Goal: Information Seeking & Learning: Learn about a topic

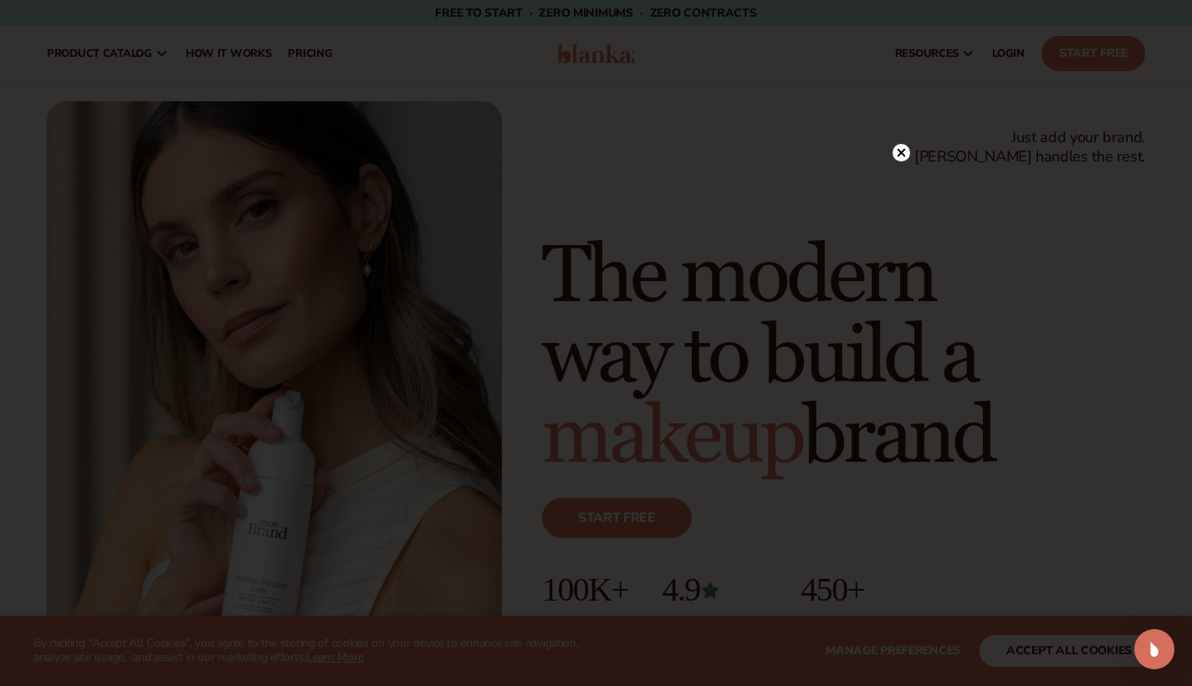
click at [898, 154] on circle at bounding box center [902, 153] width 18 height 18
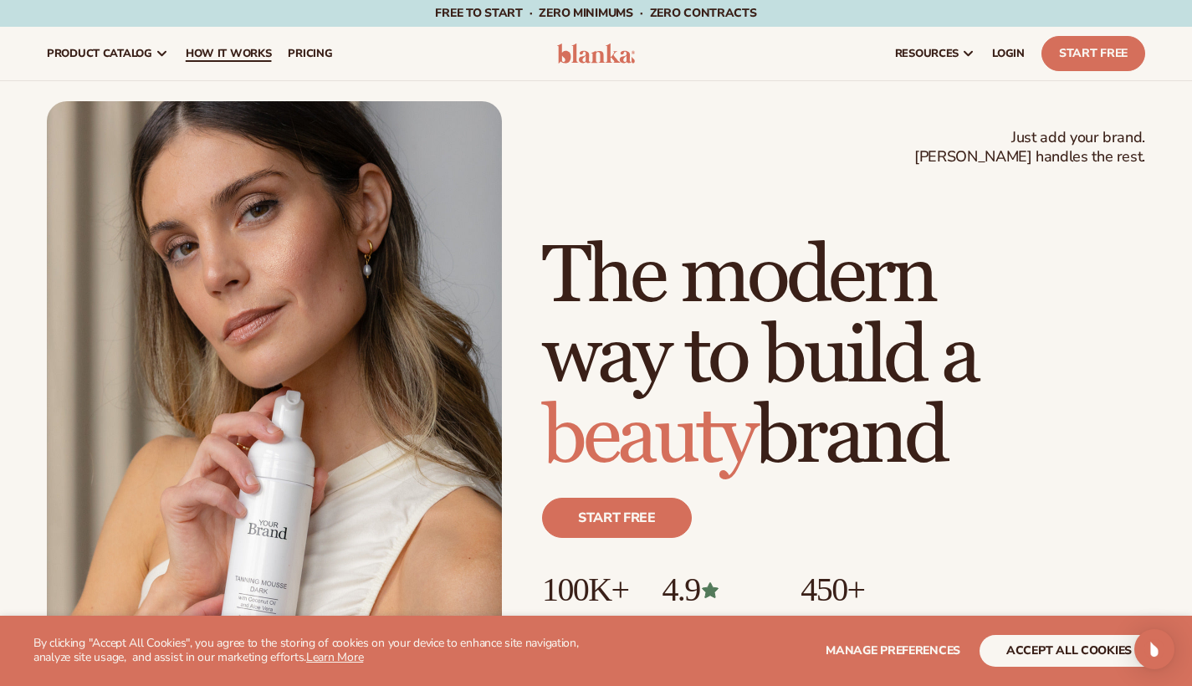
click at [236, 54] on span "How It Works" at bounding box center [229, 53] width 86 height 13
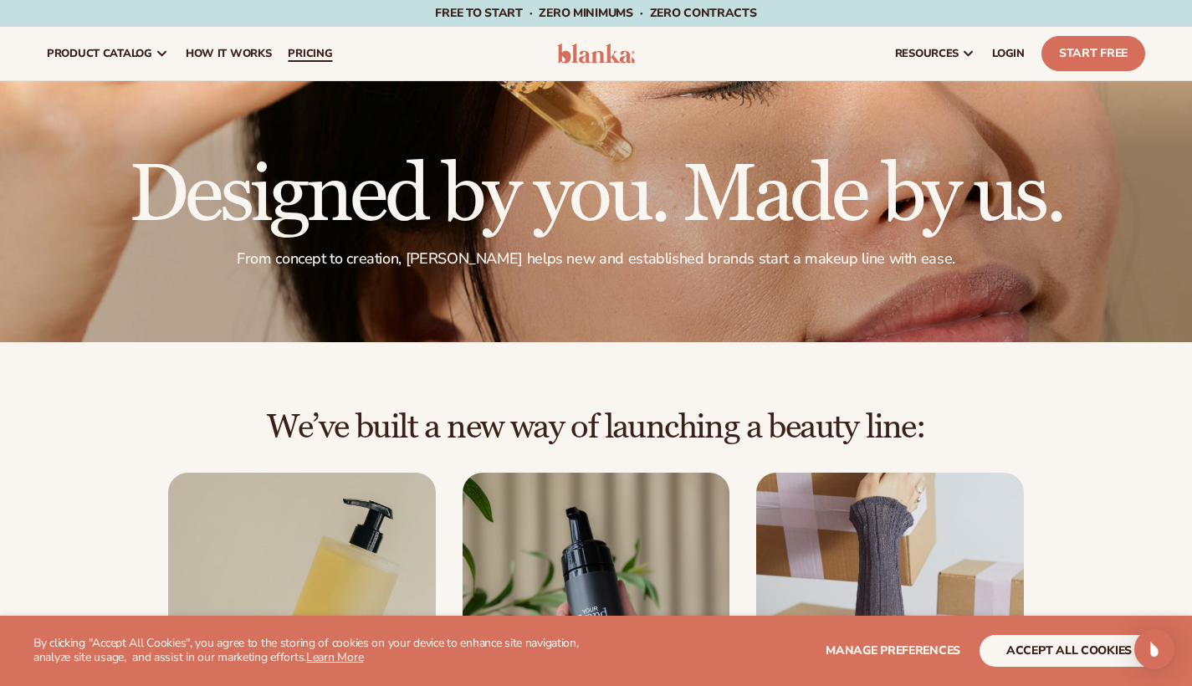
click at [300, 61] on link "pricing" at bounding box center [309, 54] width 61 height 54
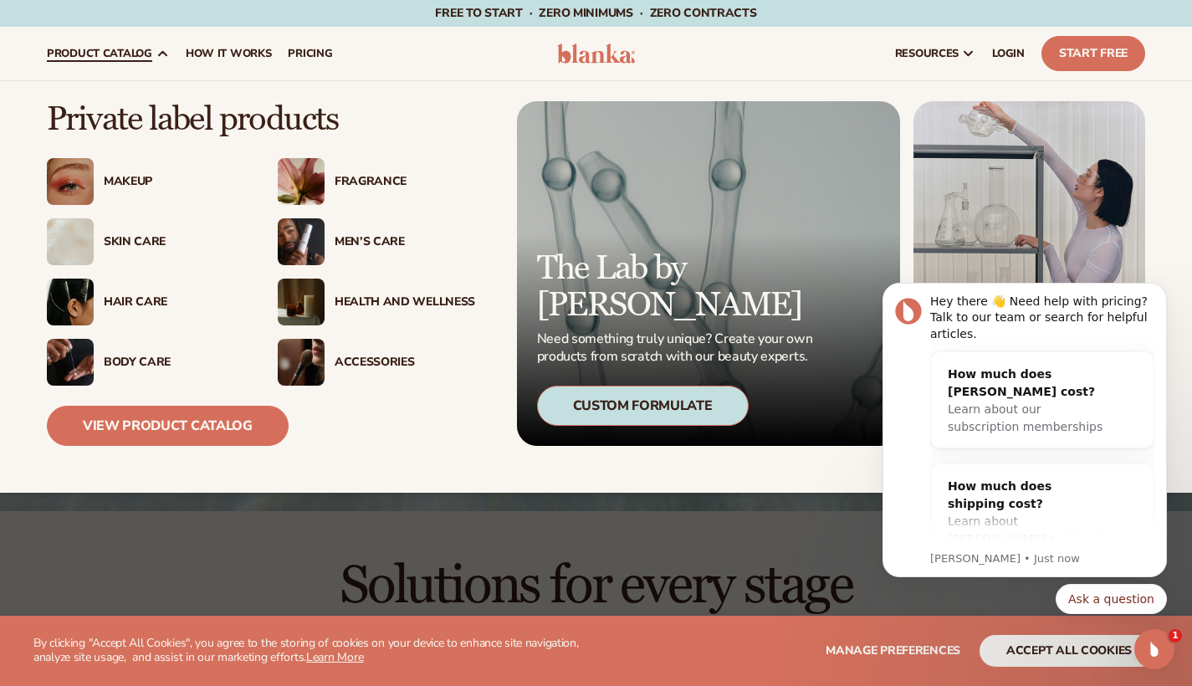
click at [139, 252] on div "Skin Care" at bounding box center [145, 241] width 197 height 47
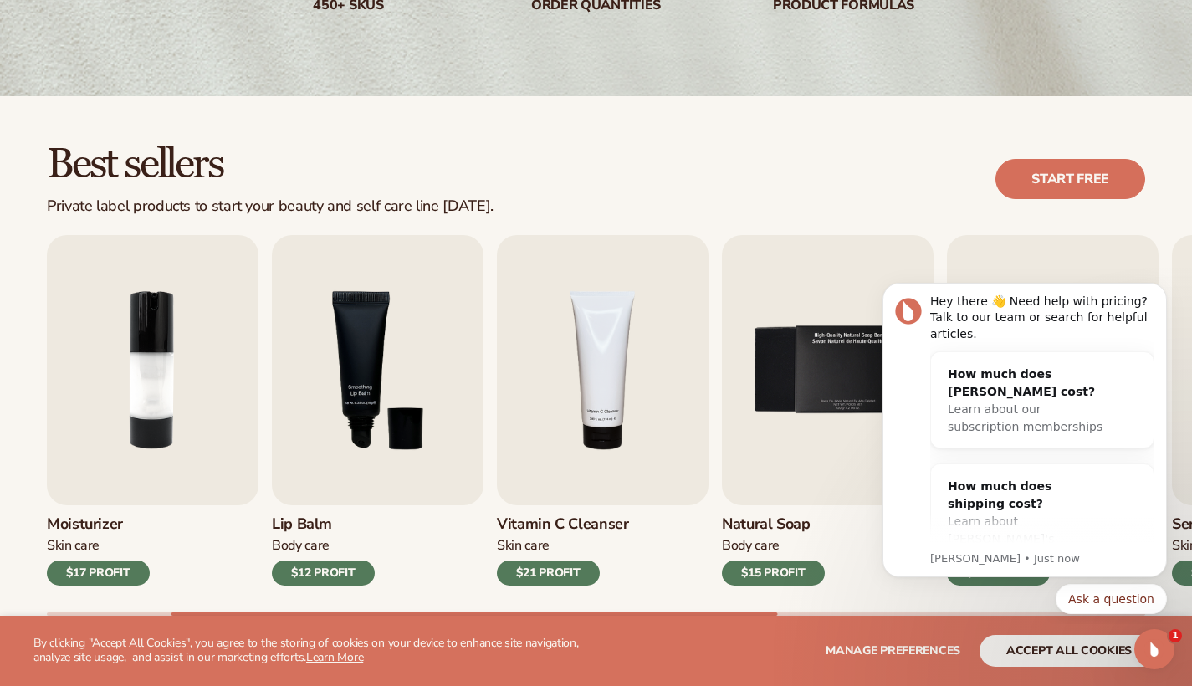
click at [818, 172] on div "Best sellers Private label products to start your beauty and self care line [DA…" at bounding box center [596, 179] width 1099 height 72
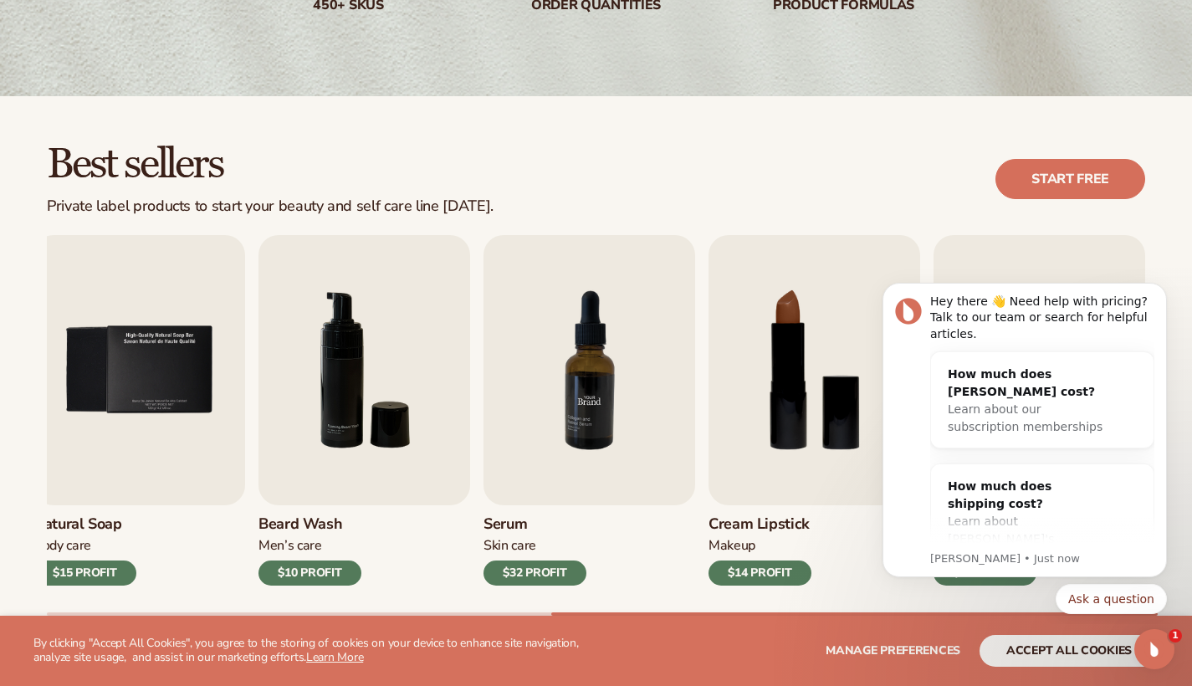
click at [554, 456] on img "7 / 9" at bounding box center [590, 370] width 212 height 270
click at [542, 578] on div "$32 PROFIT" at bounding box center [535, 573] width 103 height 25
click at [589, 369] on img "7 / 9" at bounding box center [590, 370] width 212 height 270
click at [587, 374] on img "7 / 9" at bounding box center [590, 370] width 212 height 270
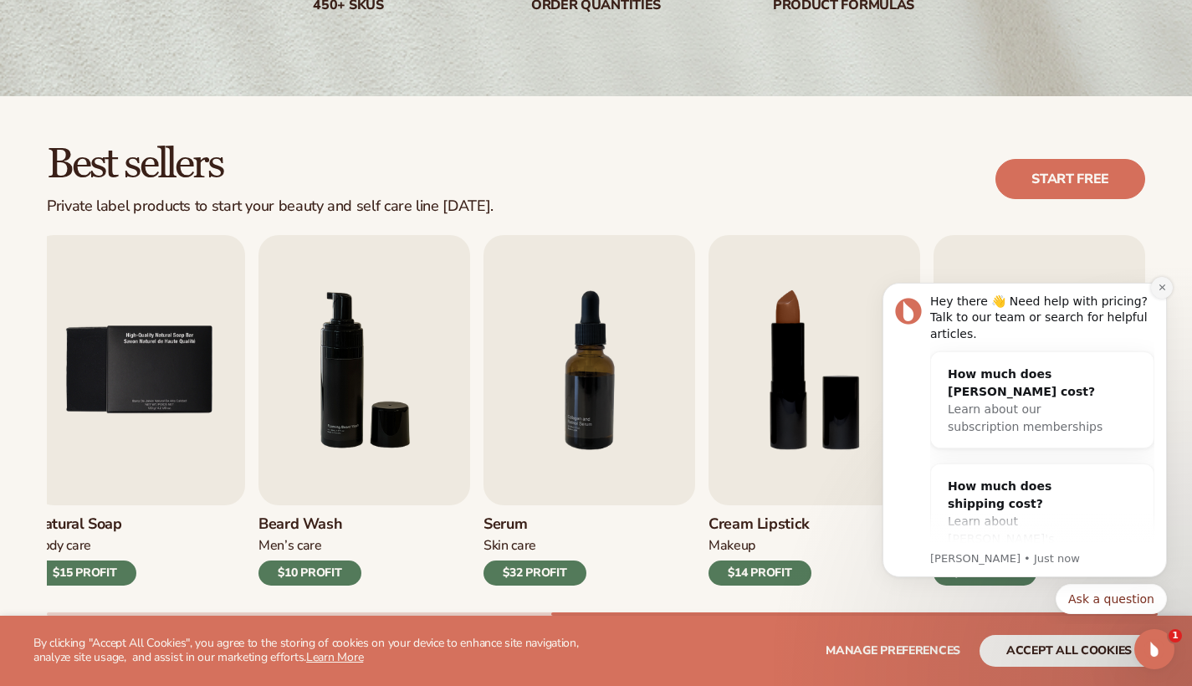
click at [1161, 294] on button "Dismiss notification" at bounding box center [1162, 288] width 22 height 22
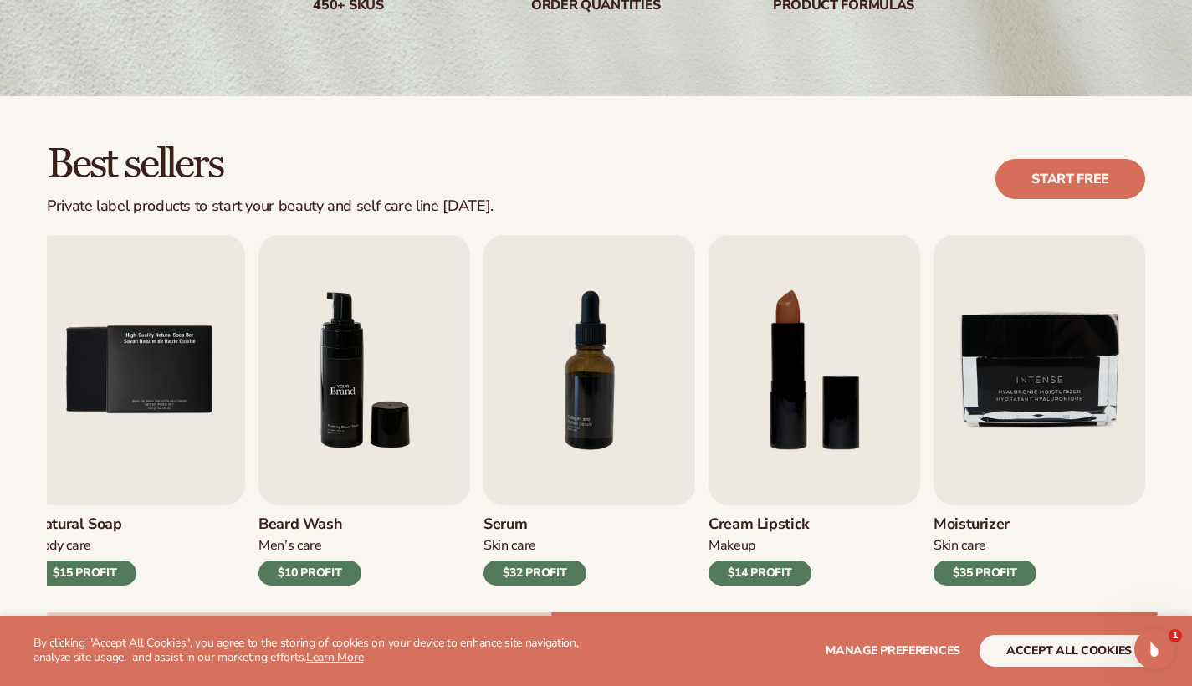
click at [412, 385] on img "6 / 9" at bounding box center [365, 370] width 212 height 270
click at [1071, 654] on button "accept all cookies" at bounding box center [1069, 651] width 179 height 32
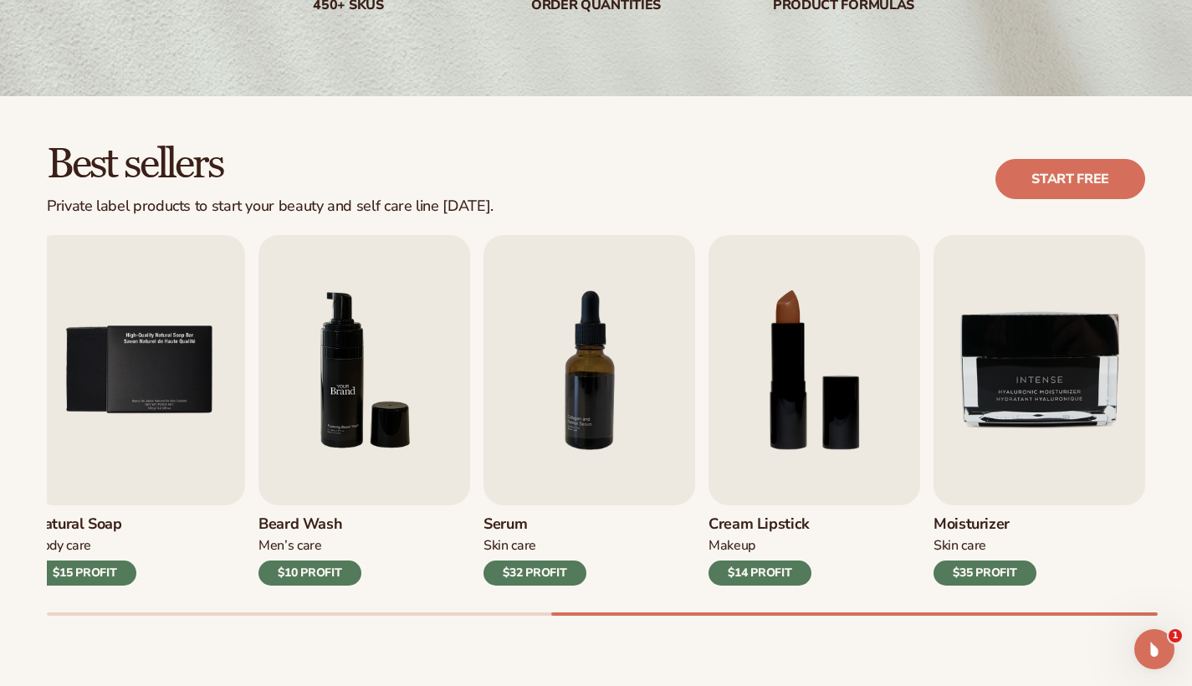
click at [389, 424] on img "6 / 9" at bounding box center [365, 370] width 212 height 270
click at [574, 359] on img "7 / 9" at bounding box center [590, 370] width 212 height 270
click at [383, 319] on img "6 / 9" at bounding box center [365, 370] width 212 height 270
click at [539, 334] on img "7 / 9" at bounding box center [590, 370] width 212 height 270
click at [522, 576] on div "$32 PROFIT" at bounding box center [535, 573] width 103 height 25
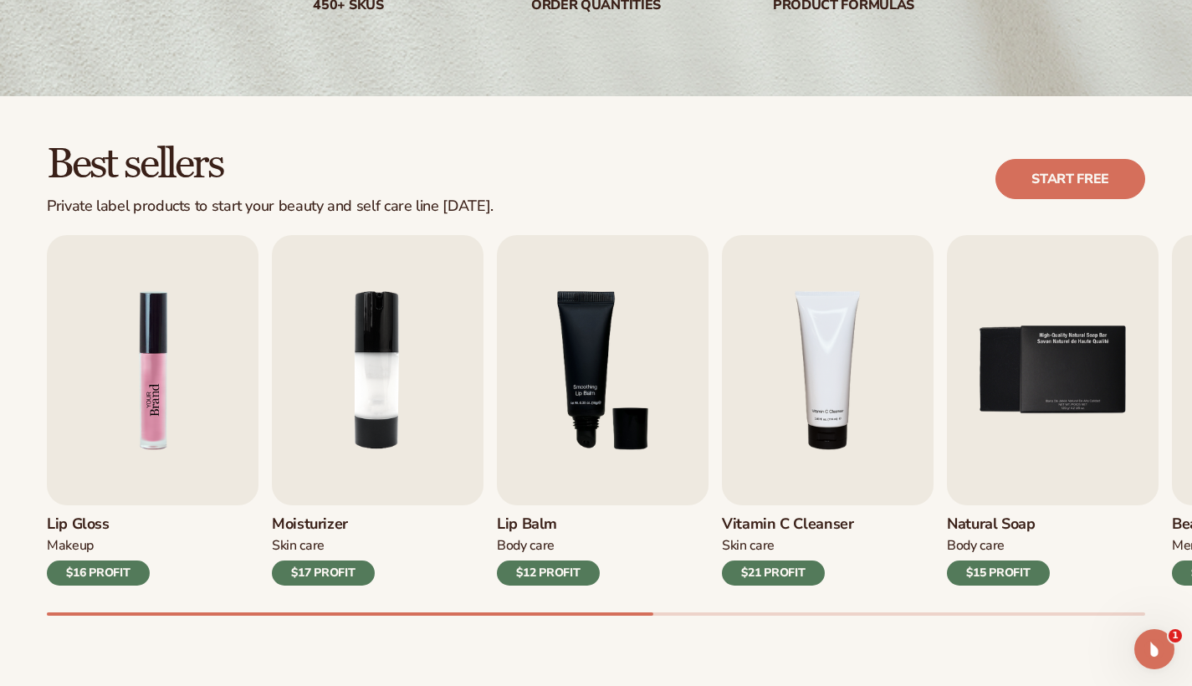
click at [148, 471] on img "1 / 9" at bounding box center [153, 370] width 212 height 270
click at [97, 555] on div "Lip Gloss Makeup $16 PROFIT" at bounding box center [153, 545] width 212 height 80
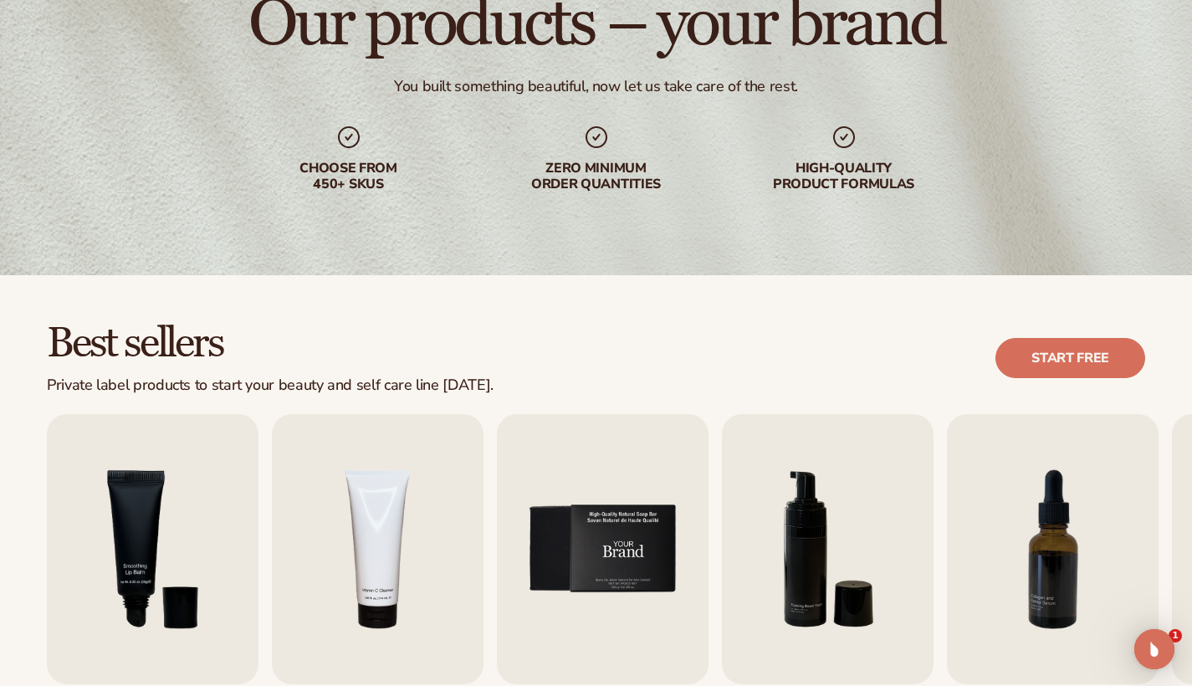
scroll to position [518, 0]
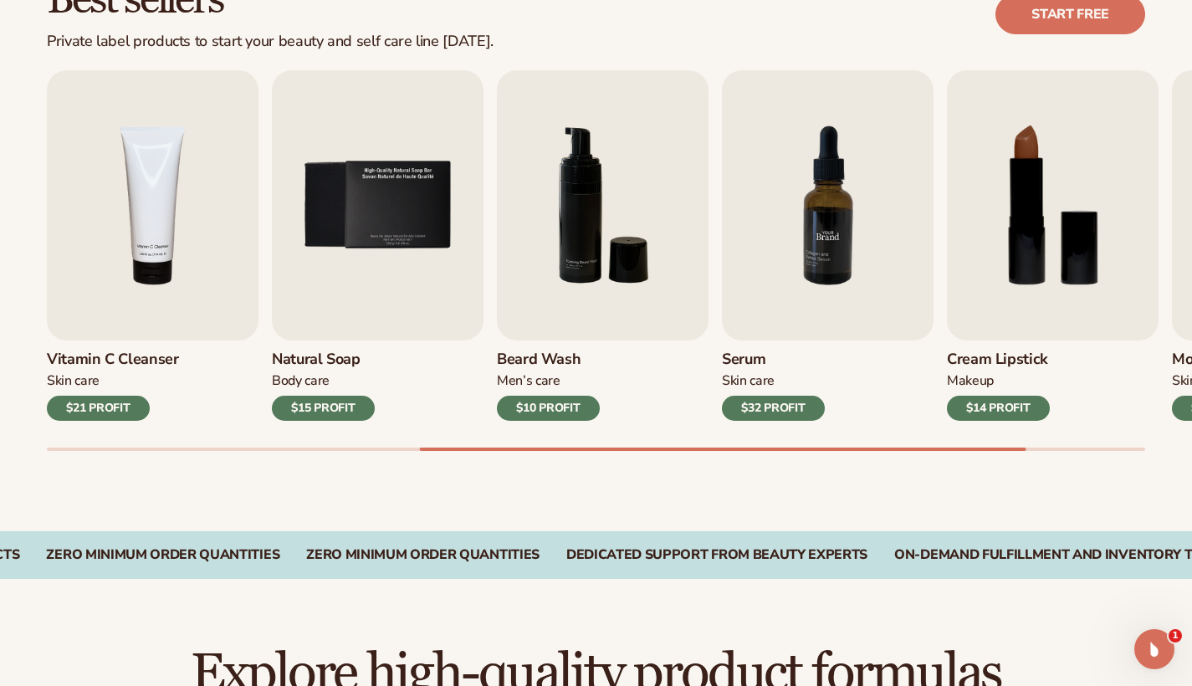
click at [836, 278] on img "7 / 9" at bounding box center [828, 205] width 212 height 270
click at [836, 277] on img "7 / 9" at bounding box center [828, 205] width 212 height 270
click at [823, 310] on img "7 / 9" at bounding box center [828, 205] width 212 height 270
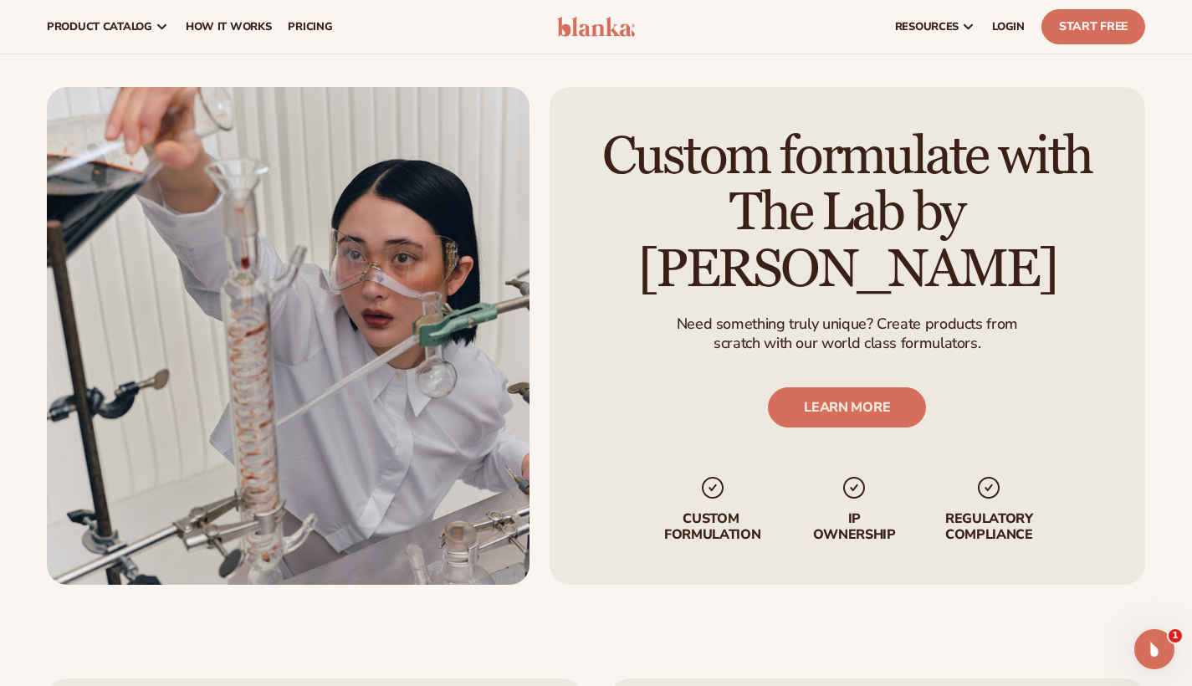
scroll to position [1361, 0]
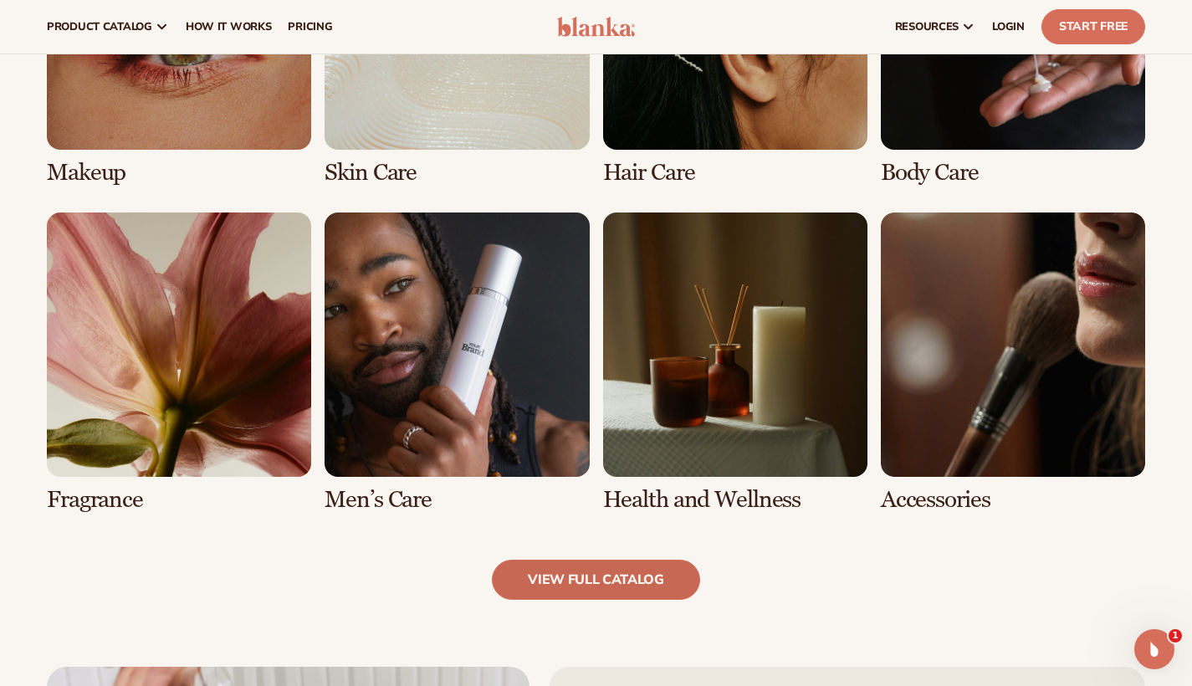
click at [572, 580] on link "view full catalog" at bounding box center [596, 580] width 208 height 40
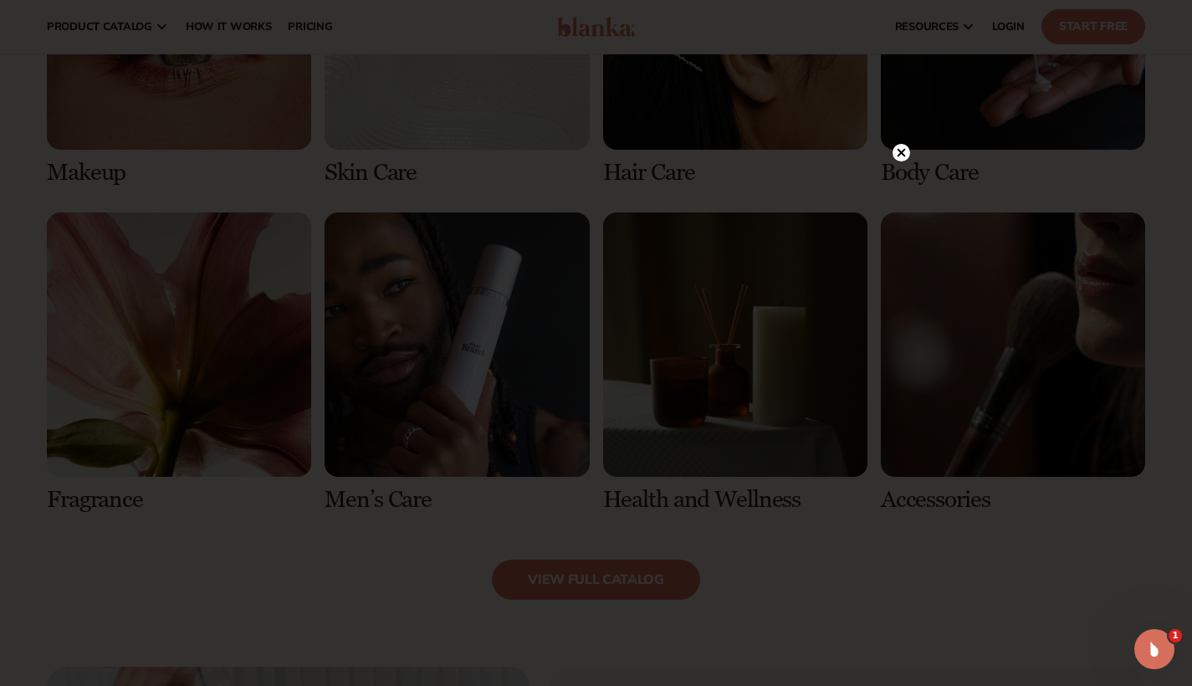
click at [898, 155] on circle at bounding box center [902, 153] width 18 height 18
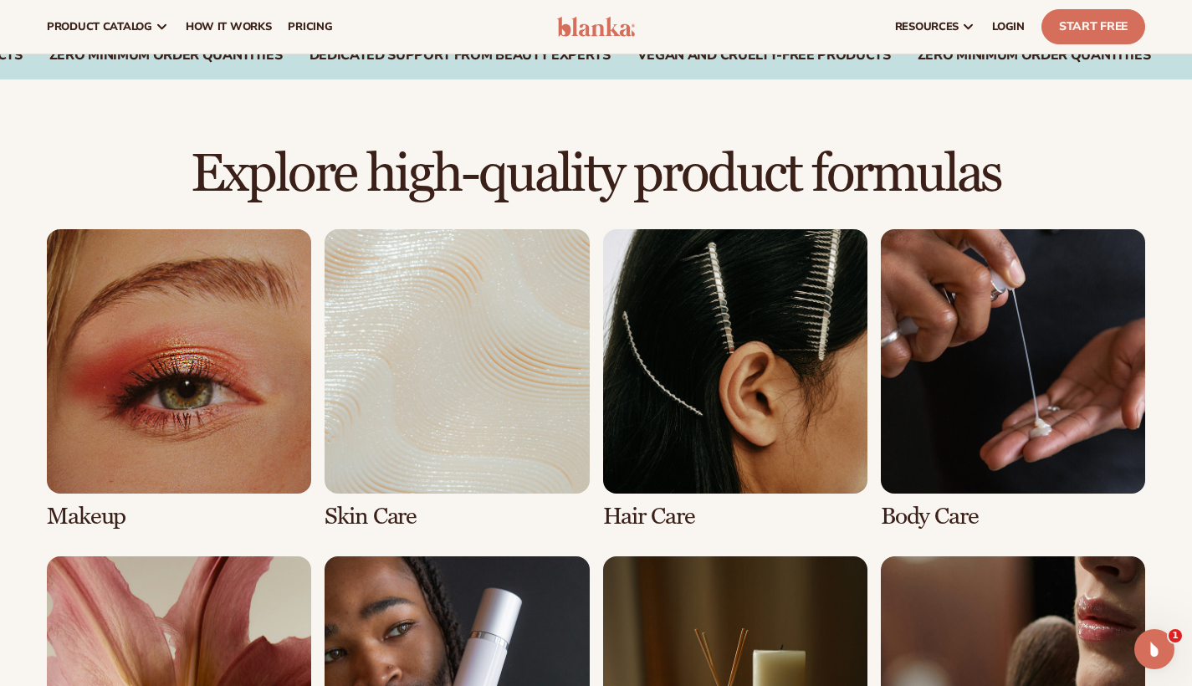
scroll to position [582, 0]
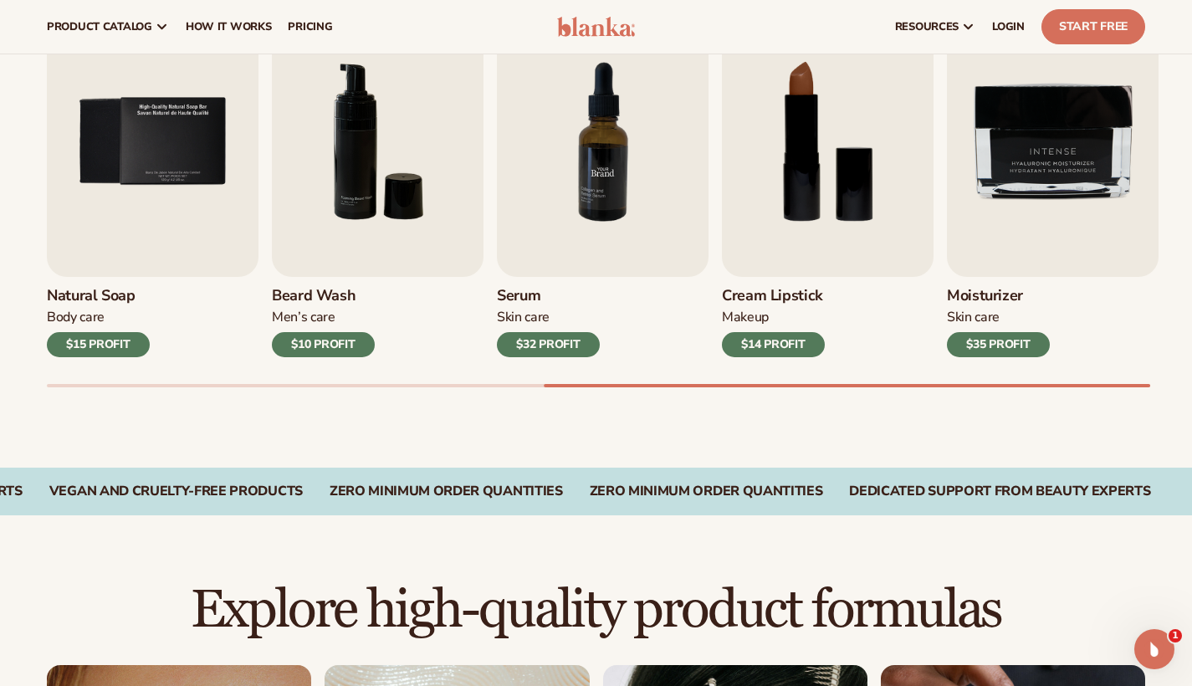
click at [521, 238] on img "7 / 9" at bounding box center [603, 142] width 212 height 270
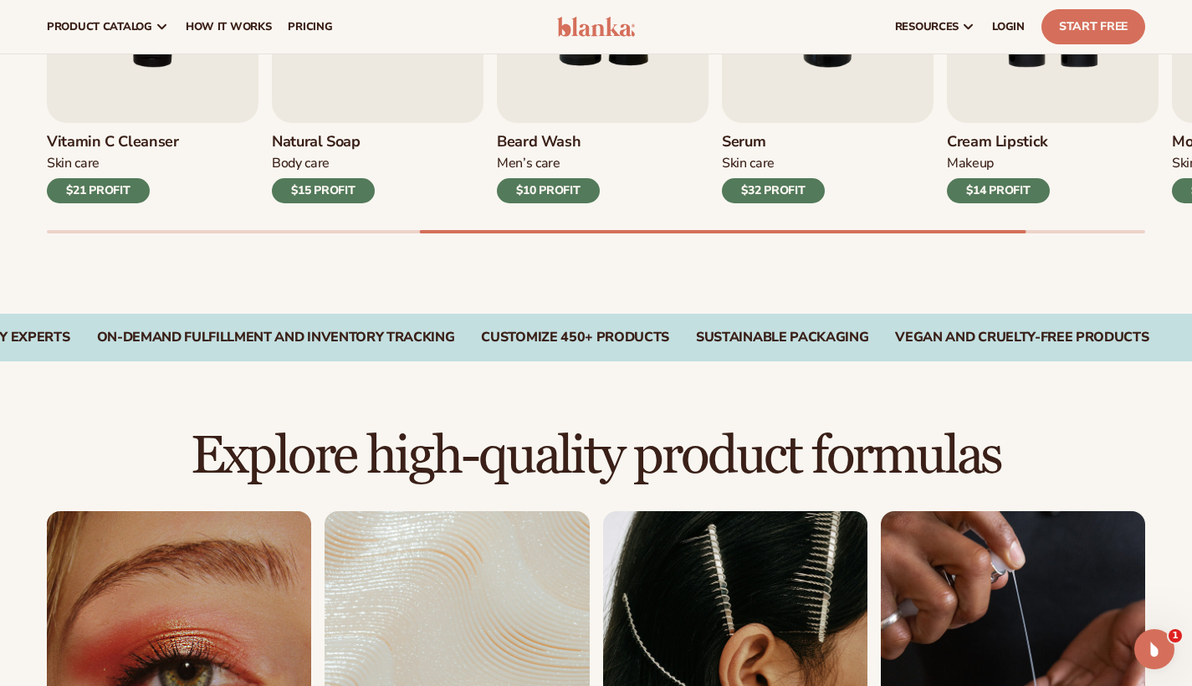
scroll to position [317, 0]
